Goal: Task Accomplishment & Management: Use online tool/utility

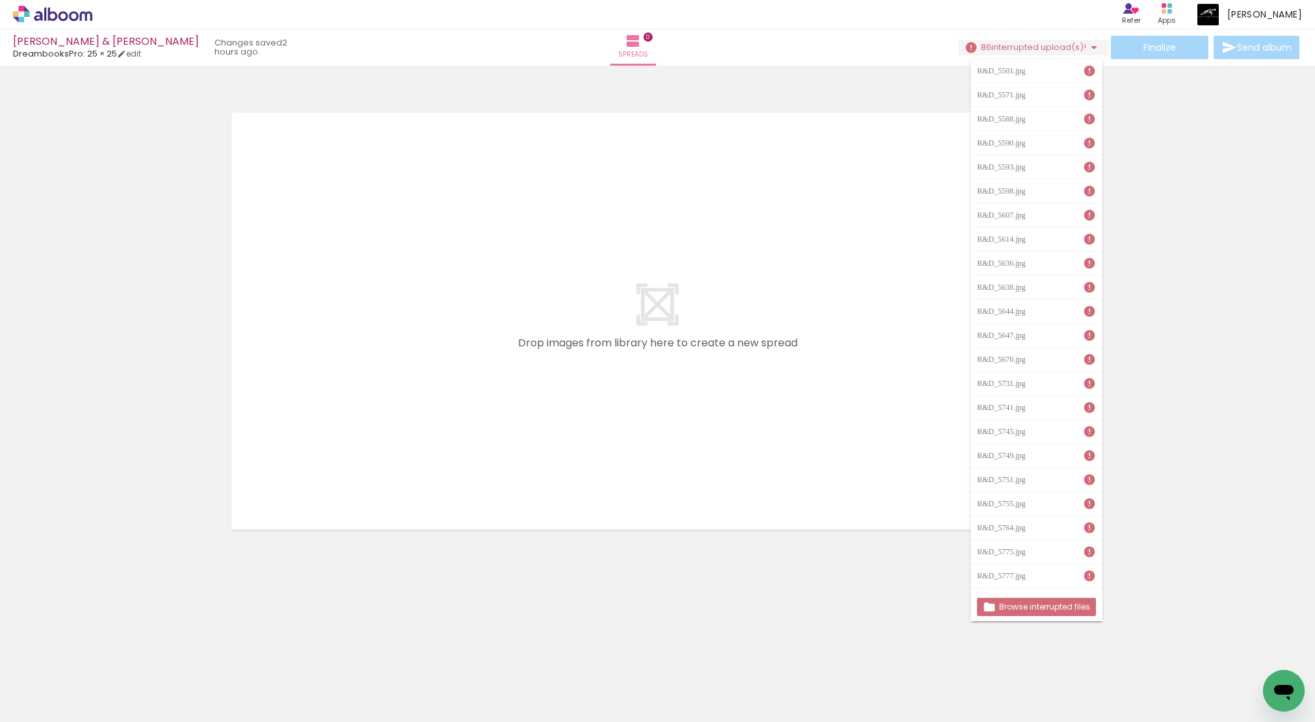
scroll to position [0, 4658]
click at [0, 0] on slot "Browse interrupted files" at bounding box center [0, 0] width 0 height 0
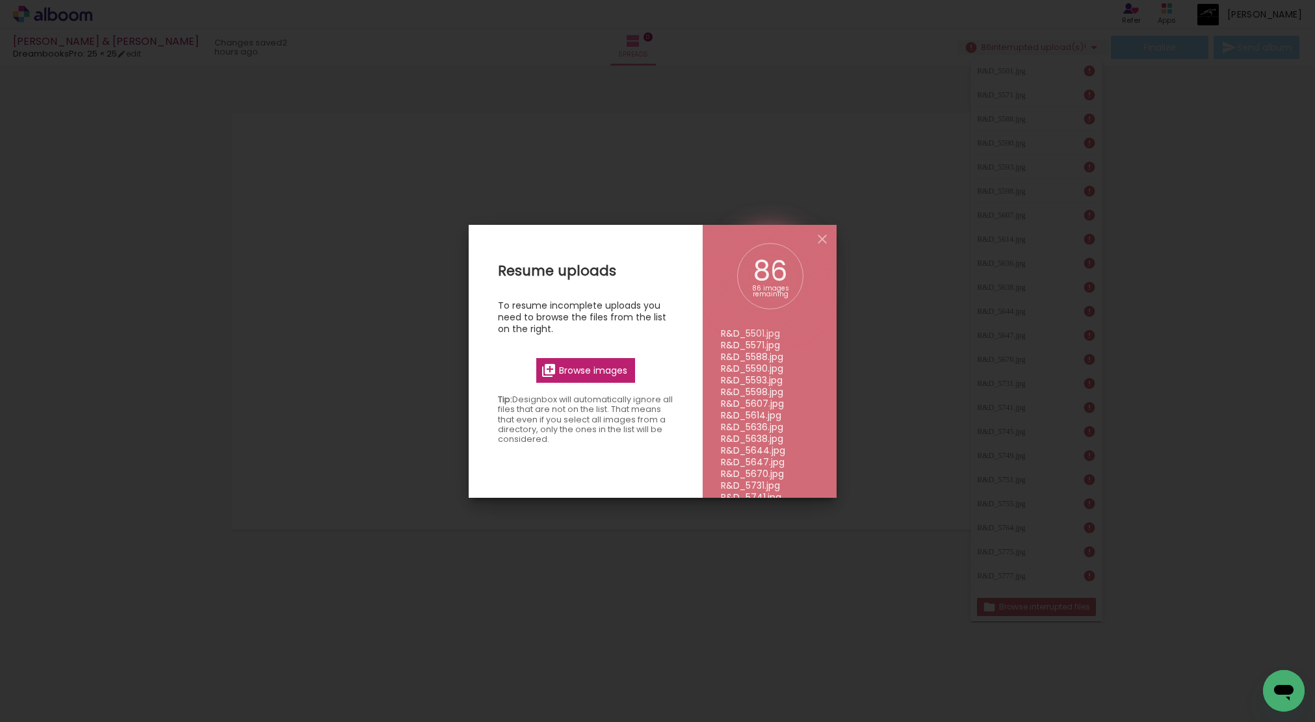
click at [601, 373] on span "Browse images" at bounding box center [593, 371] width 68 height 12
click at [0, 0] on input "file" at bounding box center [0, 0] width 0 height 0
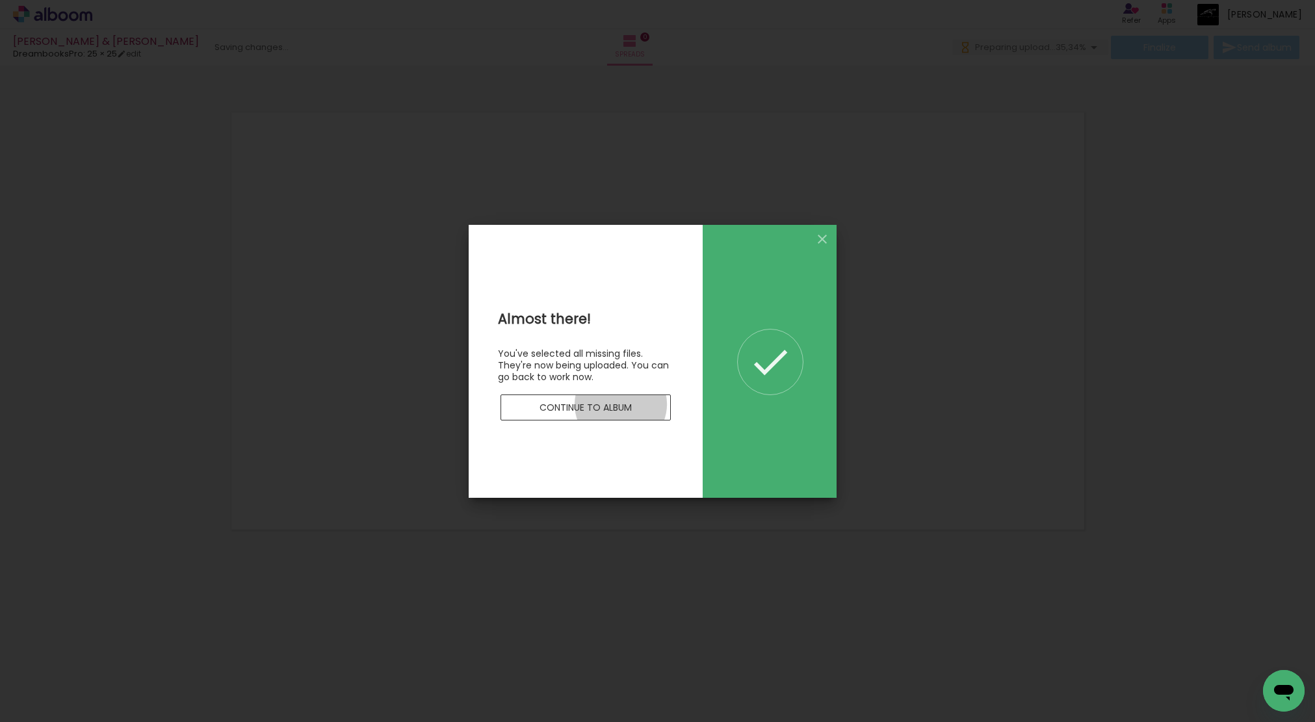
click at [0, 0] on slot "Continue to album" at bounding box center [0, 0] width 0 height 0
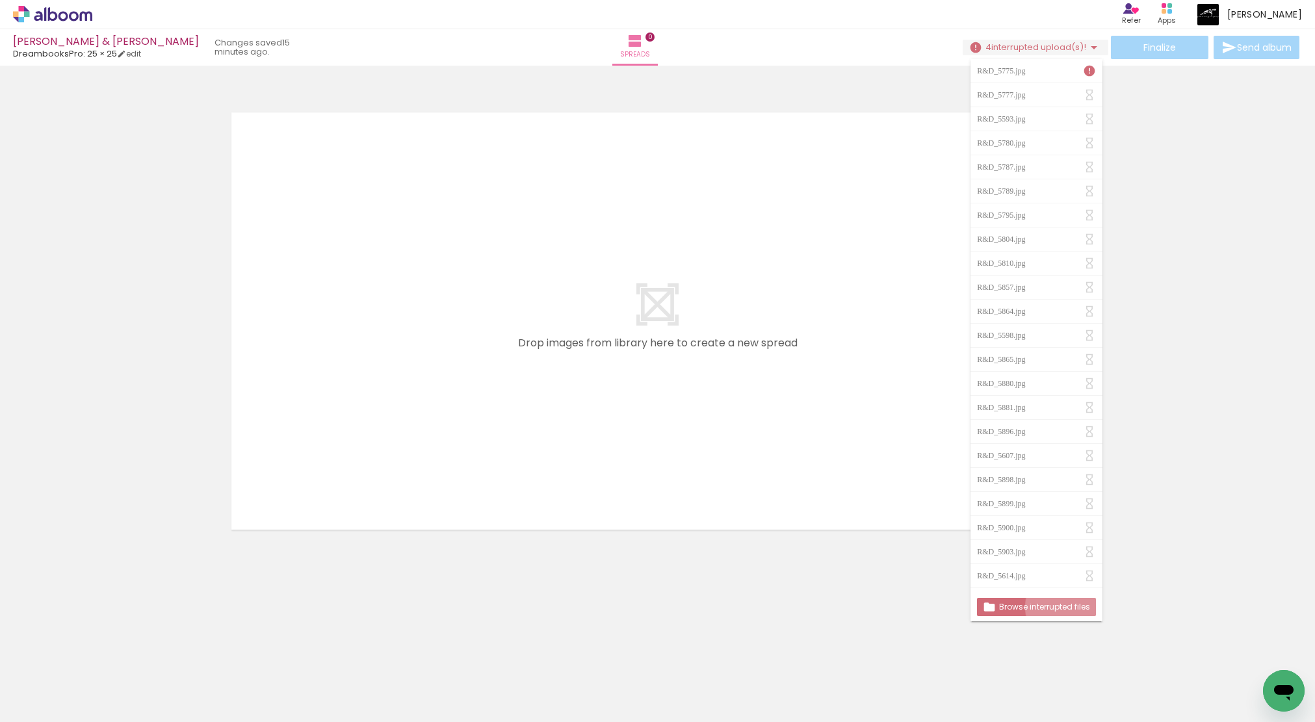
click at [0, 0] on slot "Browse interrupted files" at bounding box center [0, 0] width 0 height 0
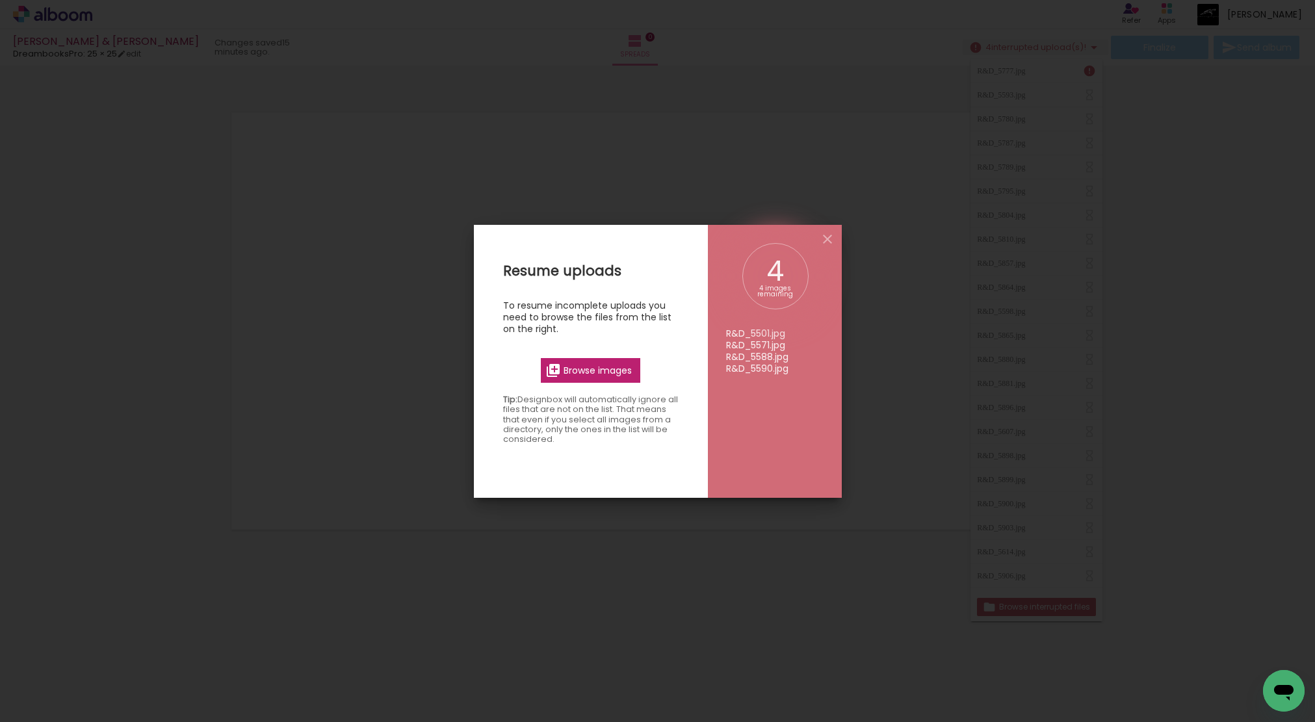
click at [617, 371] on span "Browse images" at bounding box center [598, 371] width 68 height 12
click at [0, 0] on input "file" at bounding box center [0, 0] width 0 height 0
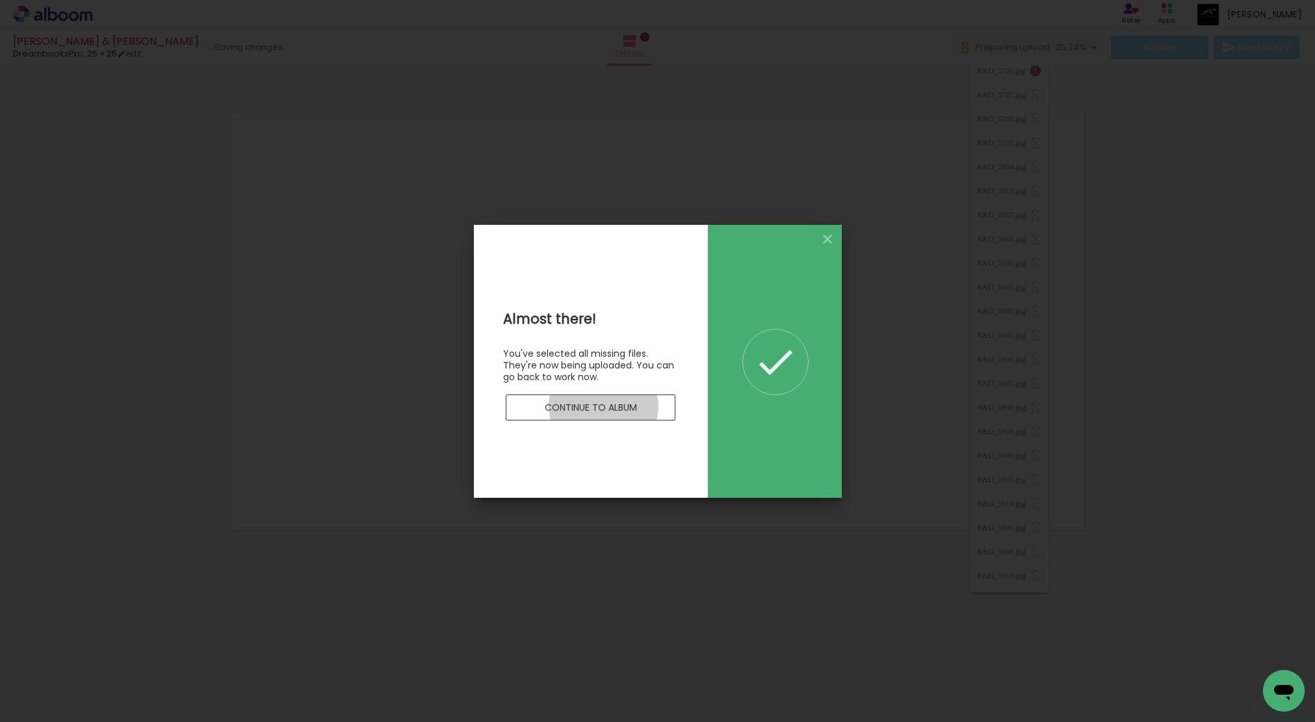
click at [0, 0] on slot "Continue to album" at bounding box center [0, 0] width 0 height 0
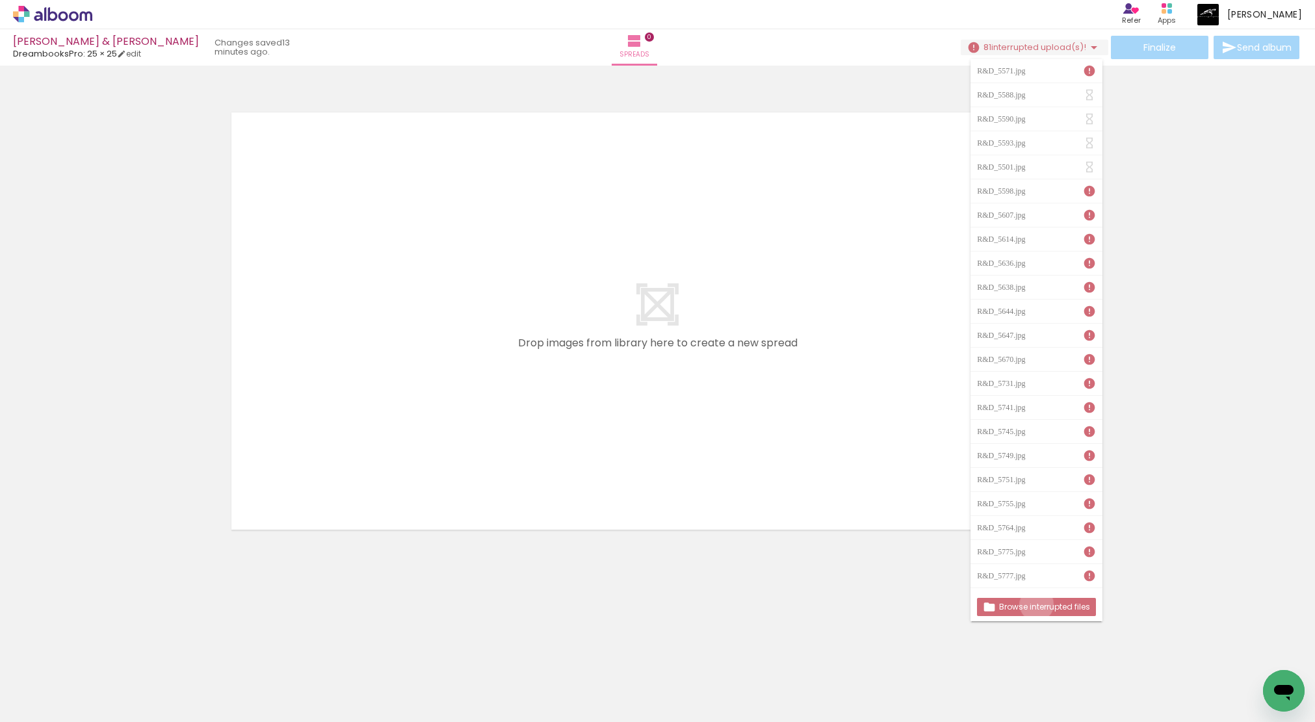
click at [0, 0] on slot "Browse interrupted files" at bounding box center [0, 0] width 0 height 0
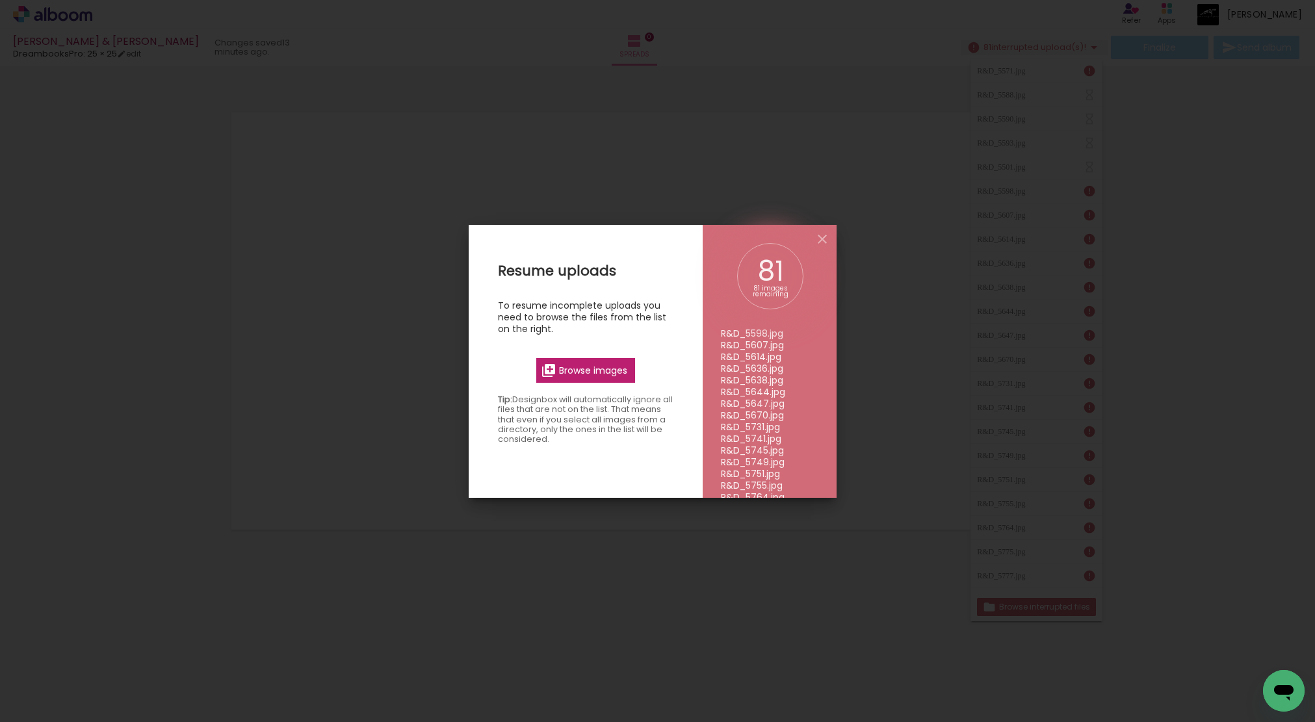
click at [614, 369] on span "Browse images" at bounding box center [593, 371] width 68 height 12
click at [0, 0] on input "file" at bounding box center [0, 0] width 0 height 0
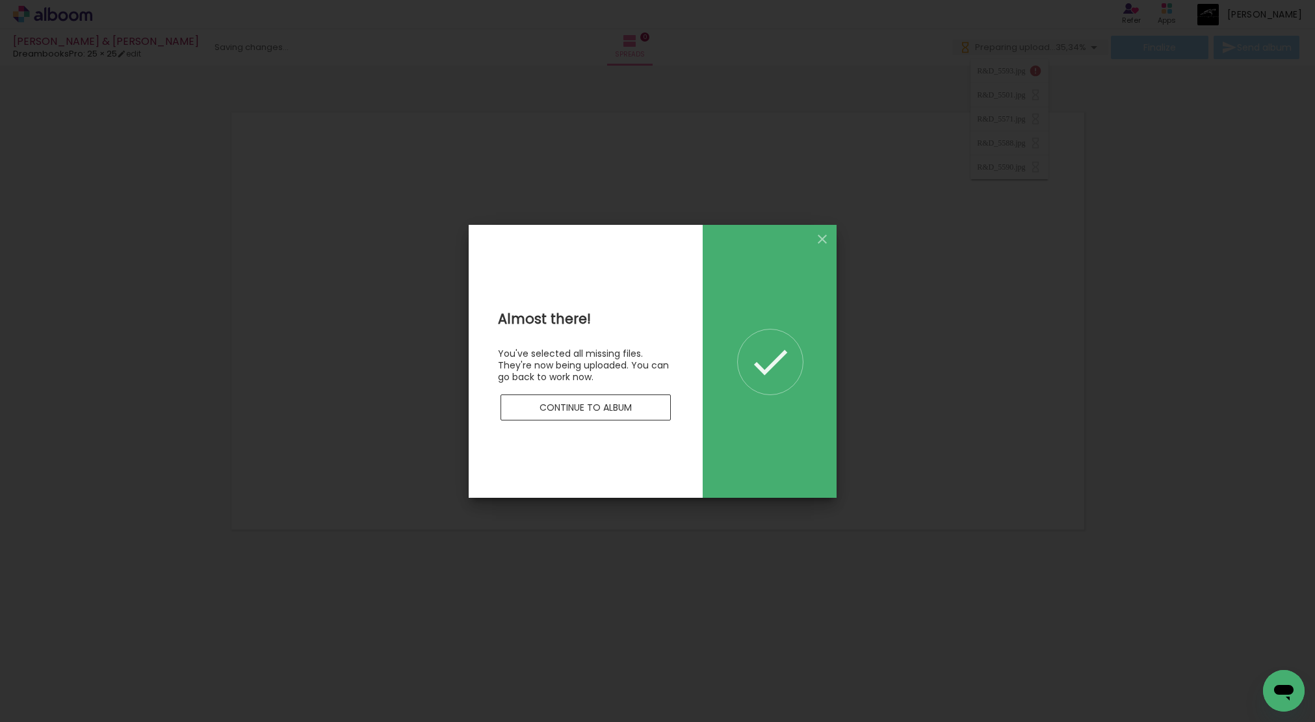
click at [0, 0] on slot "Continue to album" at bounding box center [0, 0] width 0 height 0
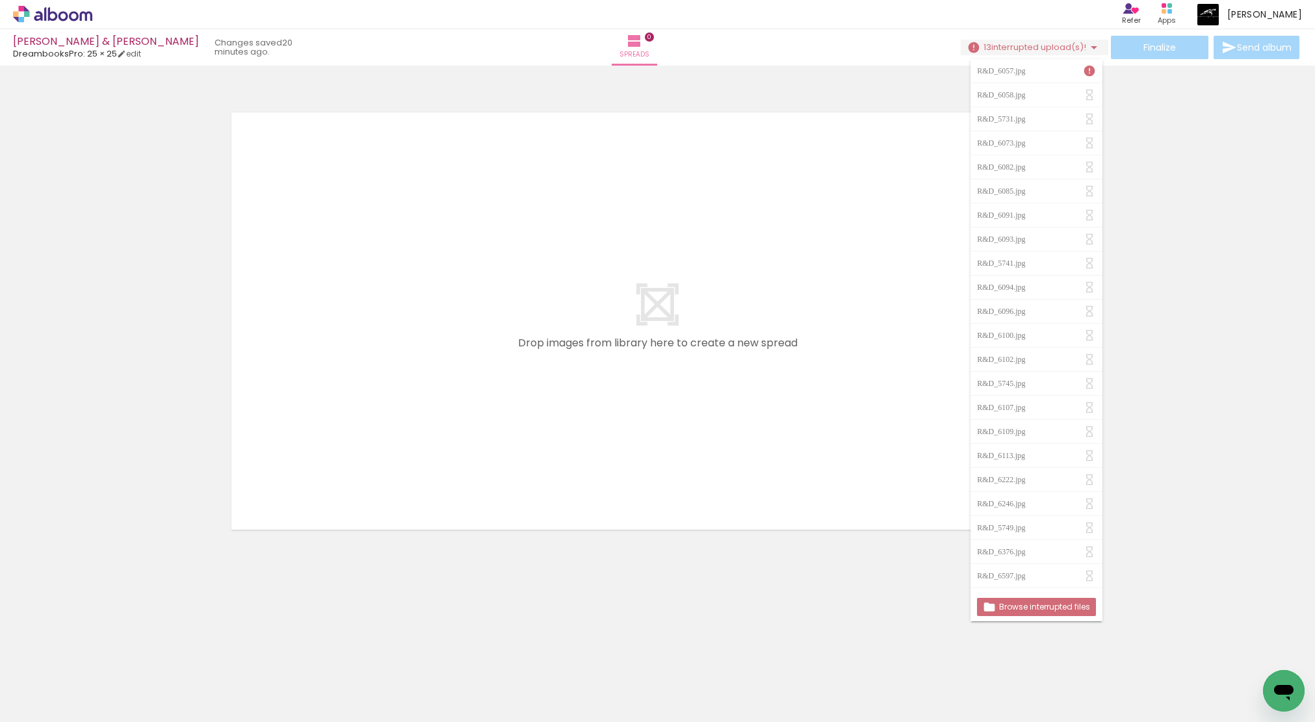
click at [0, 0] on slot "Browse interrupted files" at bounding box center [0, 0] width 0 height 0
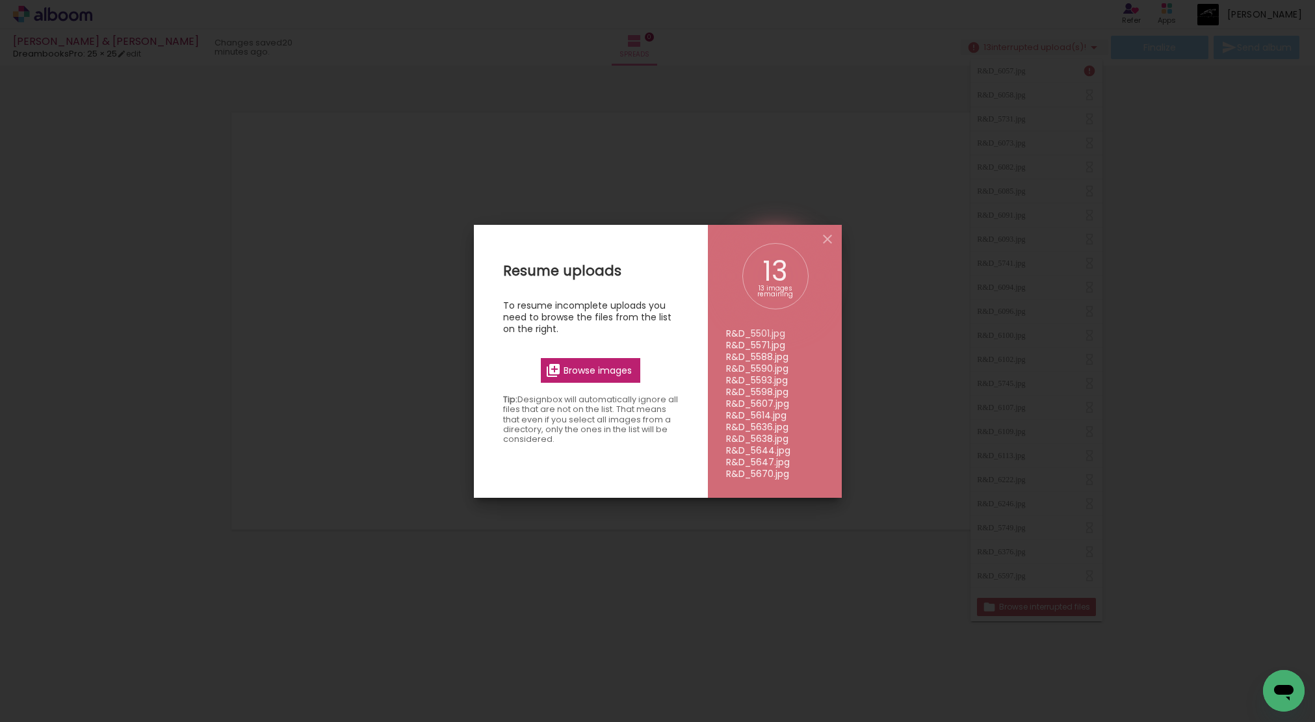
click at [595, 369] on span "Browse images" at bounding box center [598, 371] width 68 height 12
click at [0, 0] on input "file" at bounding box center [0, 0] width 0 height 0
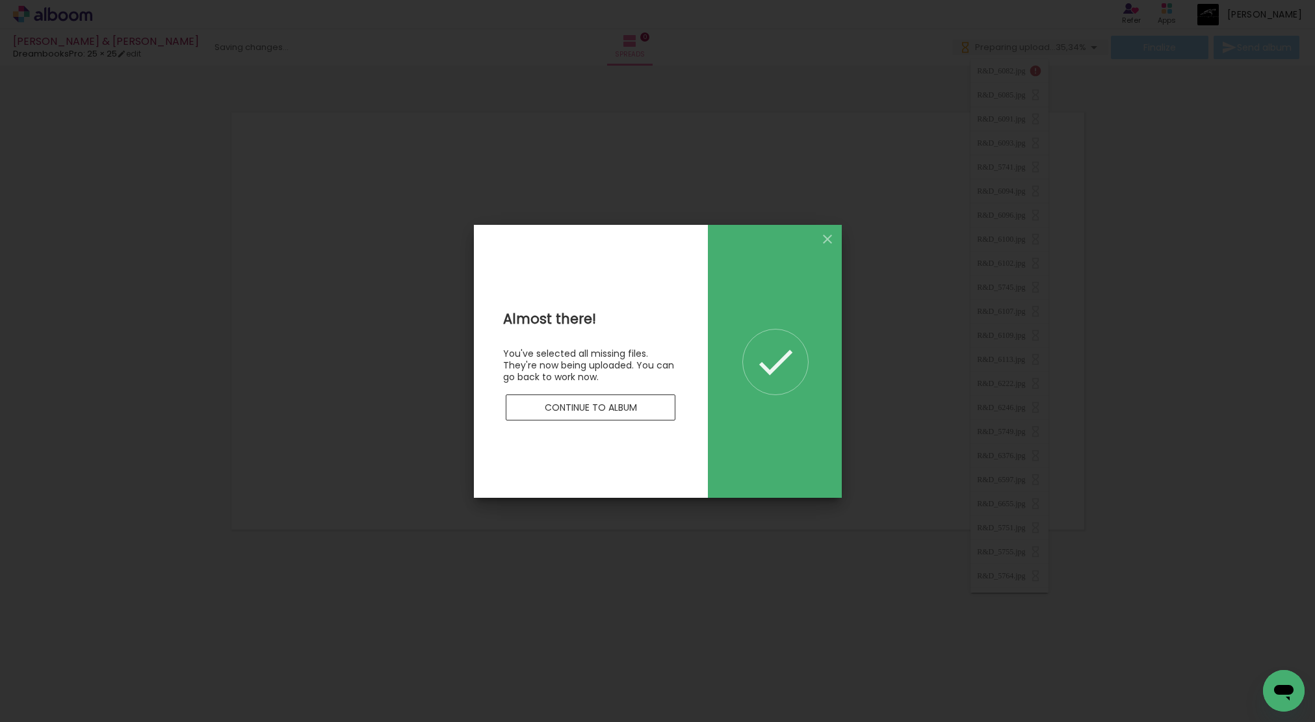
click at [645, 406] on paper-button "Continue to album" at bounding box center [591, 408] width 170 height 26
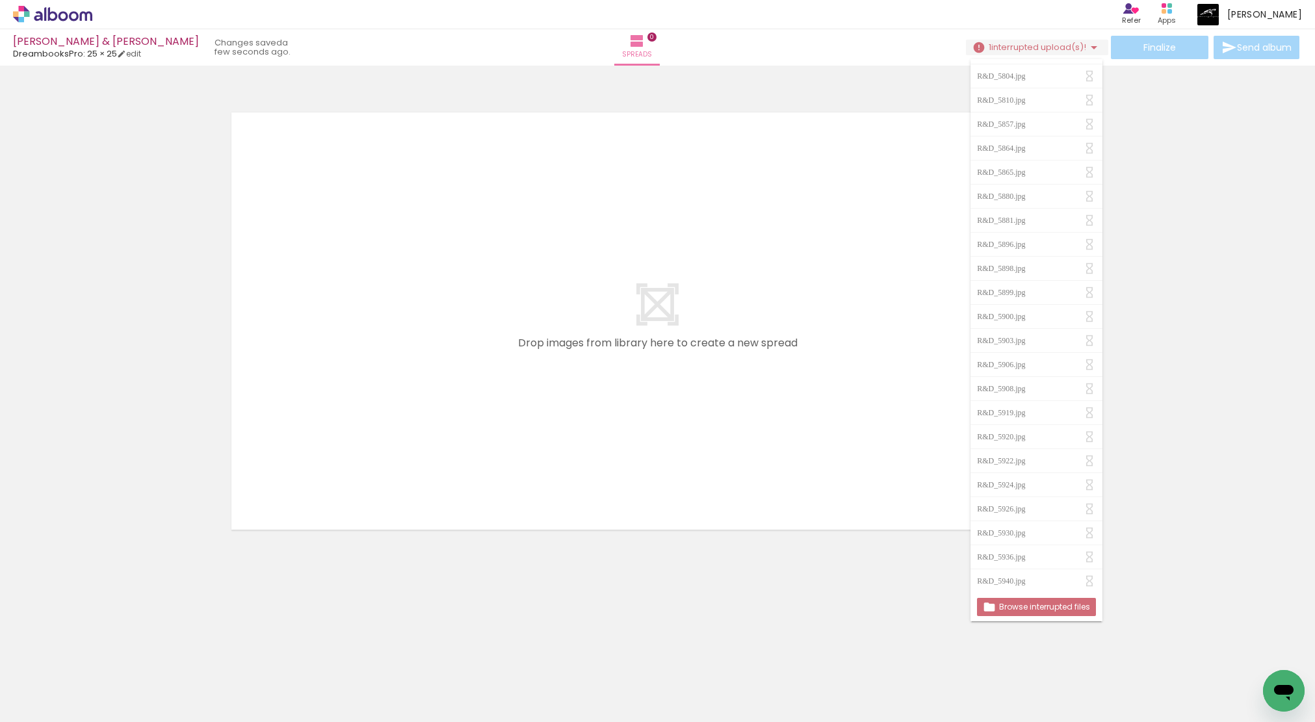
scroll to position [0, 0]
click at [0, 0] on slot "Browse interrupted files" at bounding box center [0, 0] width 0 height 0
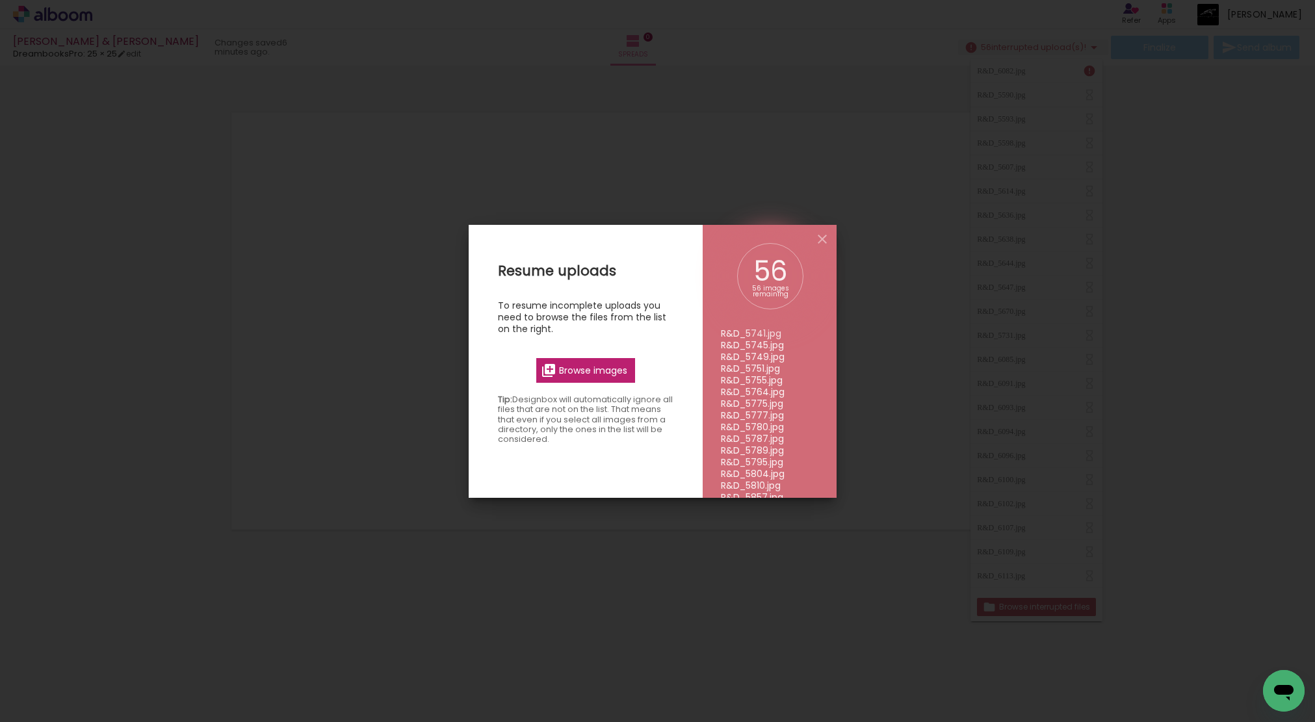
click at [583, 365] on span "Browse images" at bounding box center [593, 371] width 68 height 12
click at [0, 0] on input "file" at bounding box center [0, 0] width 0 height 0
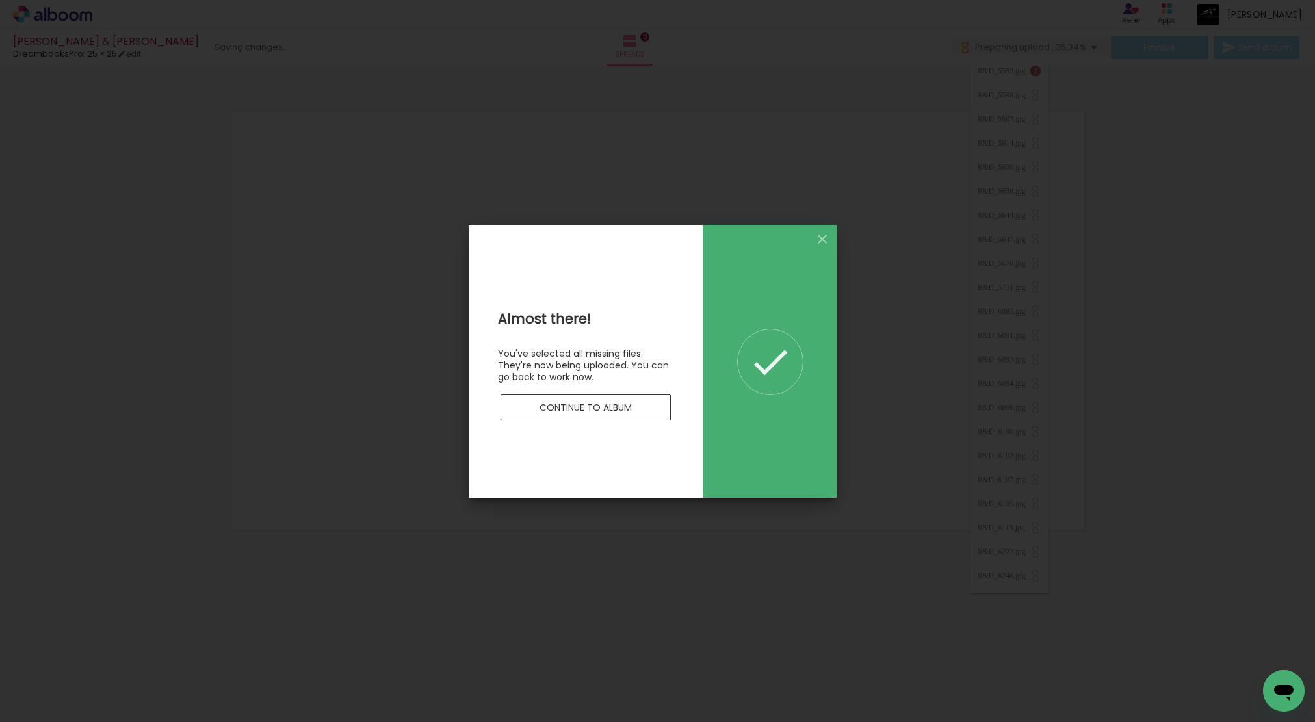
click at [644, 407] on paper-button "Continue to album" at bounding box center [586, 408] width 170 height 26
